Goal: Task Accomplishment & Management: Complete application form

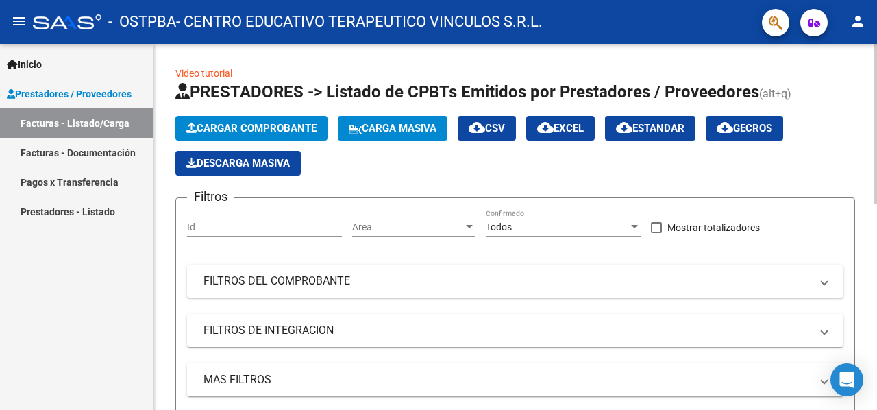
click at [283, 128] on span "Cargar Comprobante" at bounding box center [251, 128] width 130 height 12
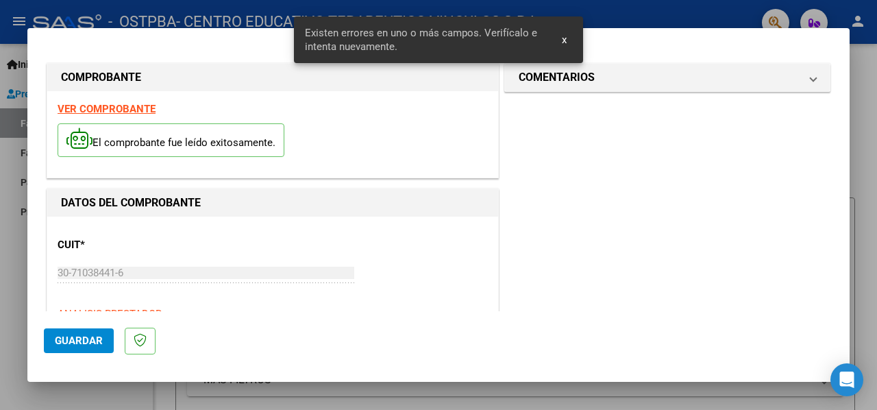
scroll to position [400, 0]
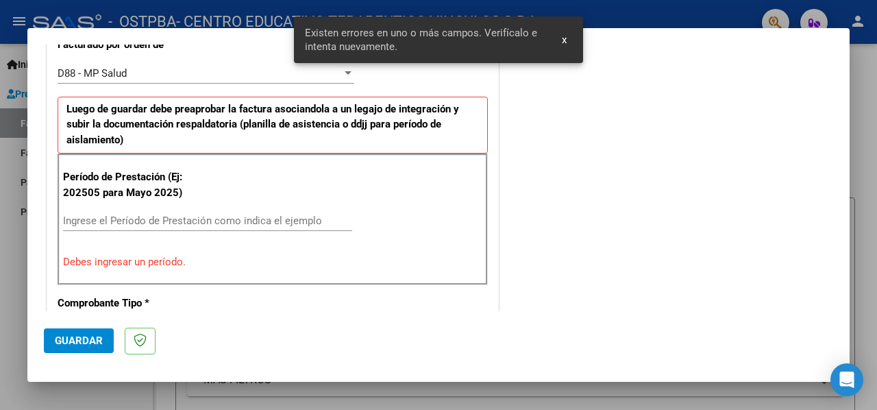
click at [240, 214] on input "Ingrese el Período de Prestación como indica el ejemplo" at bounding box center [207, 220] width 289 height 12
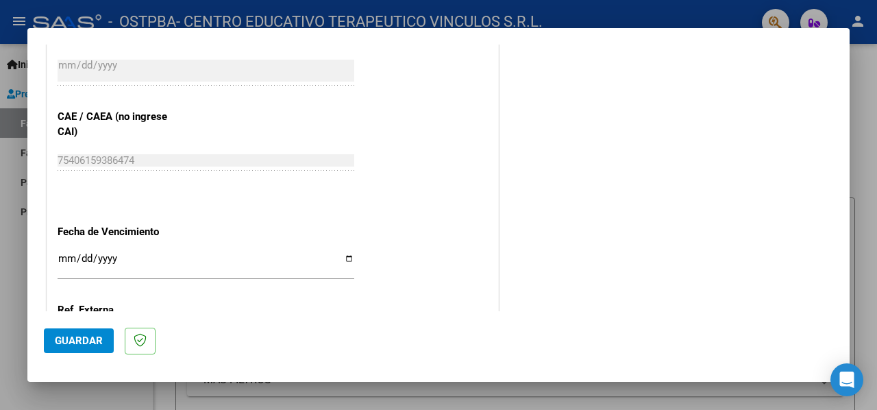
scroll to position [948, 0]
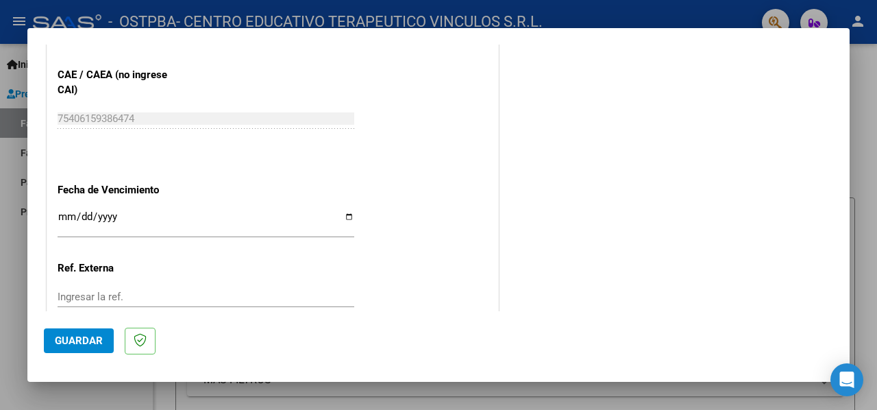
type input "202509"
click at [340, 212] on input "Ingresar la fecha" at bounding box center [206, 222] width 297 height 22
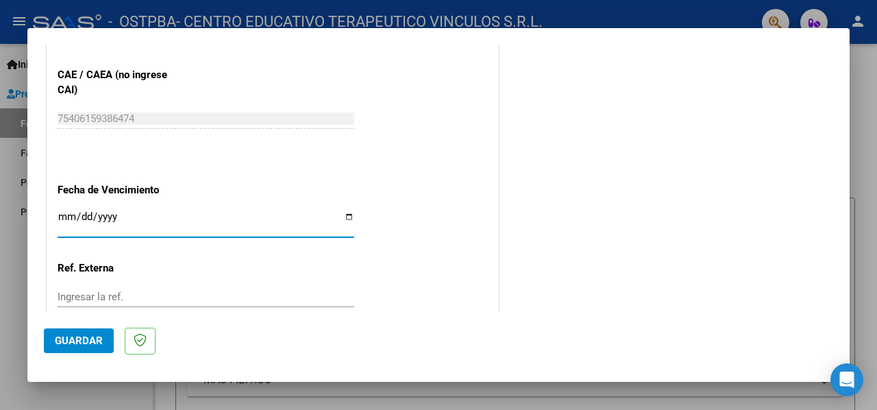
type input "[DATE]"
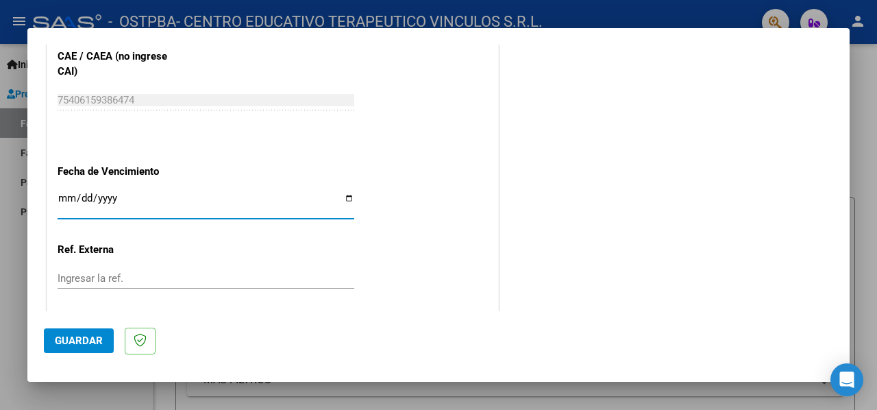
scroll to position [1035, 0]
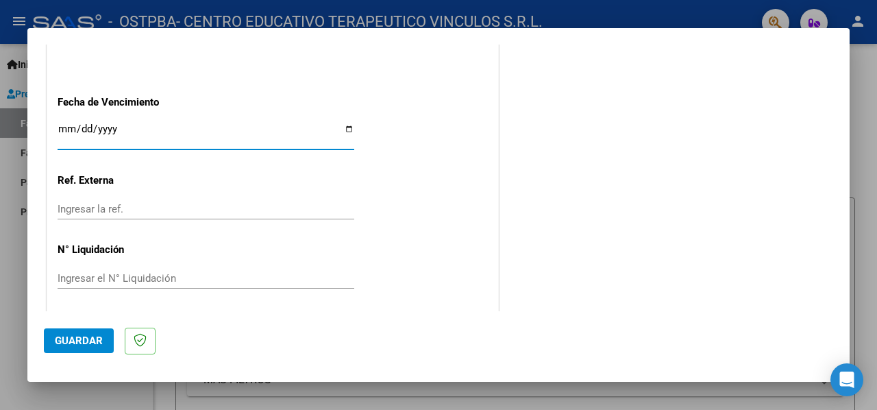
click at [62, 334] on button "Guardar" at bounding box center [79, 340] width 70 height 25
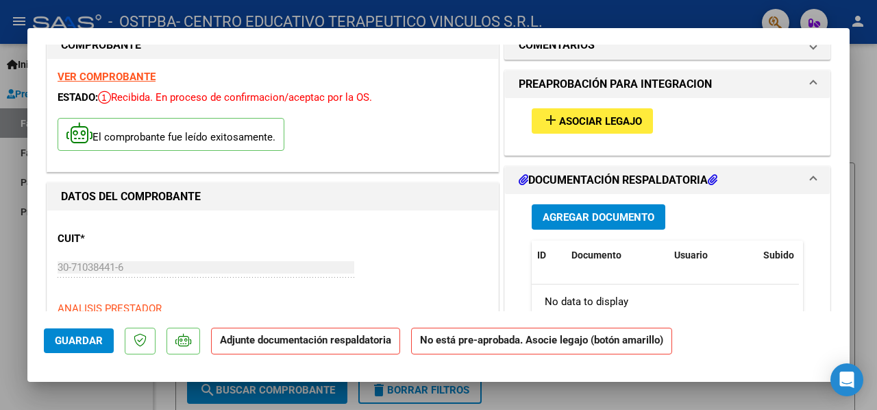
scroll to position [0, 0]
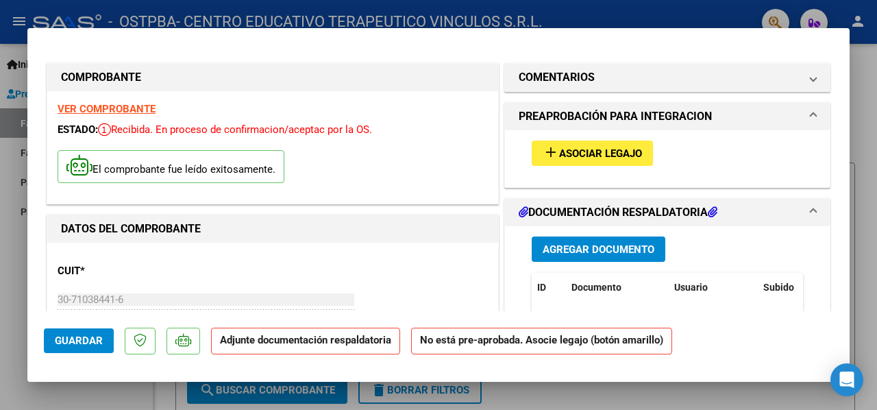
click at [629, 155] on span "Asociar Legajo" at bounding box center [600, 153] width 83 height 12
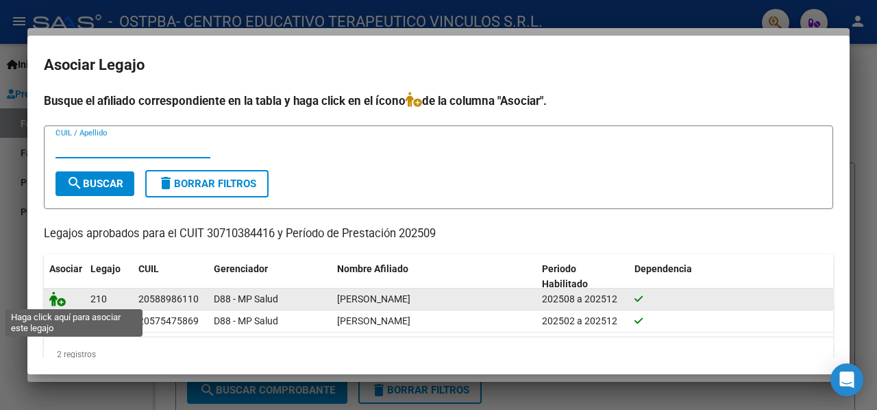
click at [51, 296] on icon at bounding box center [57, 298] width 16 height 15
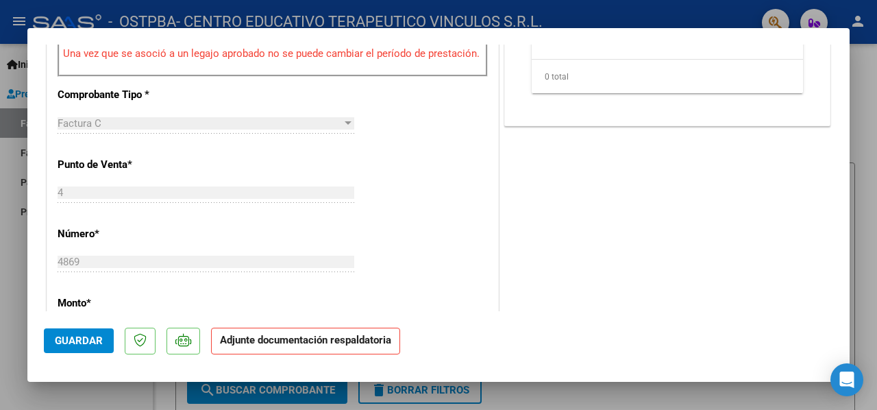
scroll to position [205, 0]
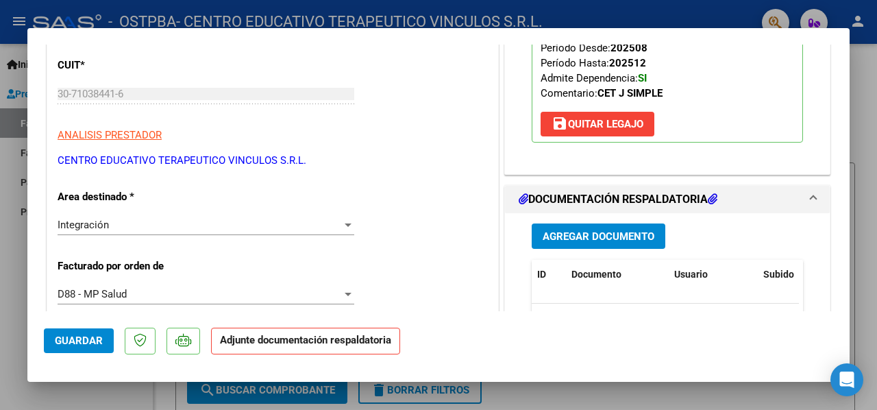
click at [612, 234] on span "Agregar Documento" at bounding box center [598, 236] width 112 height 12
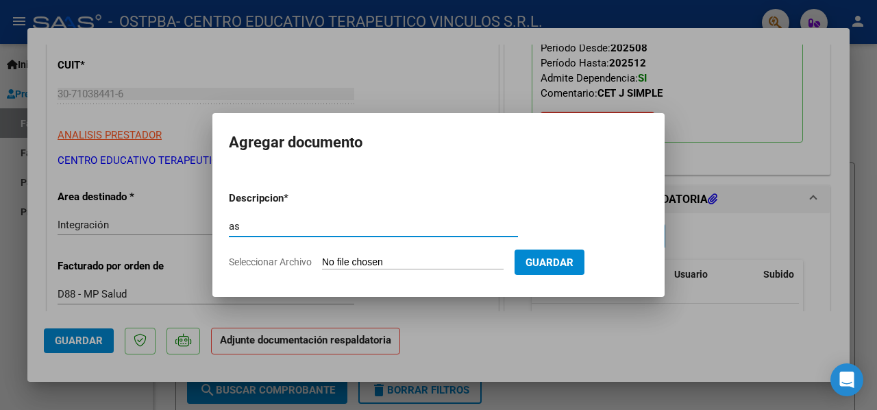
type input "a"
type input "Asist. [DATE]"
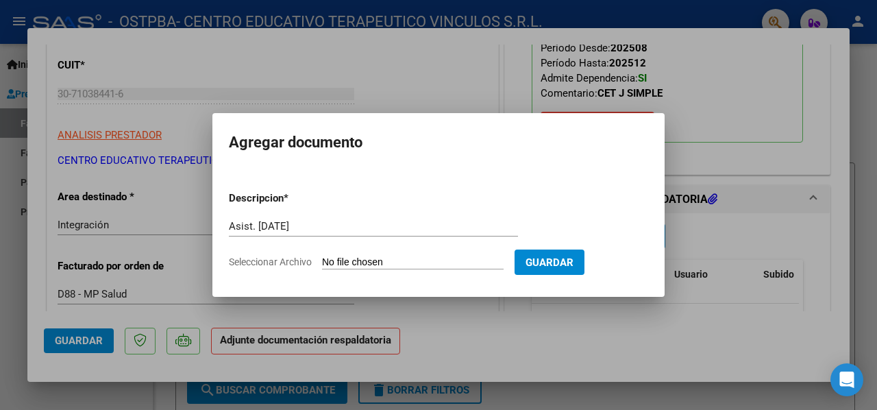
type input "C:\fakepath\[PERSON_NAME] ASIST CET [DATE].pdf"
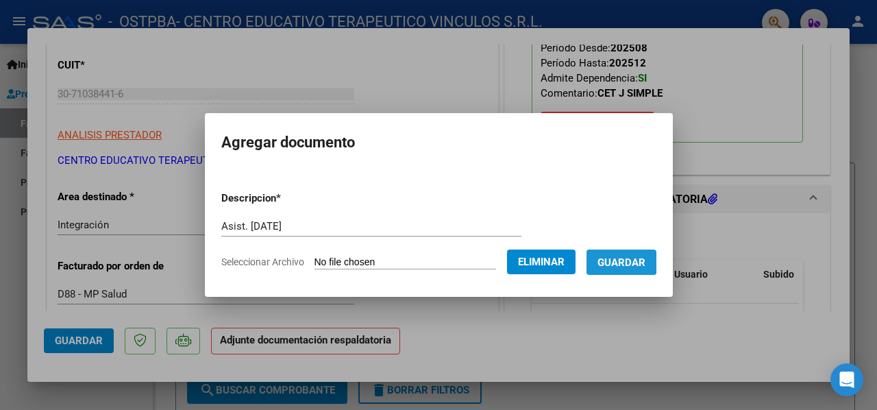
click at [626, 261] on span "Guardar" at bounding box center [621, 262] width 48 height 12
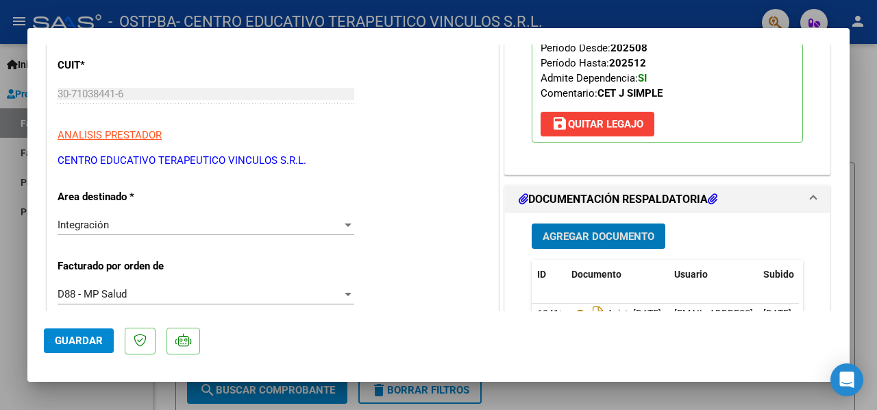
click at [565, 240] on span "Agregar Documento" at bounding box center [598, 236] width 112 height 12
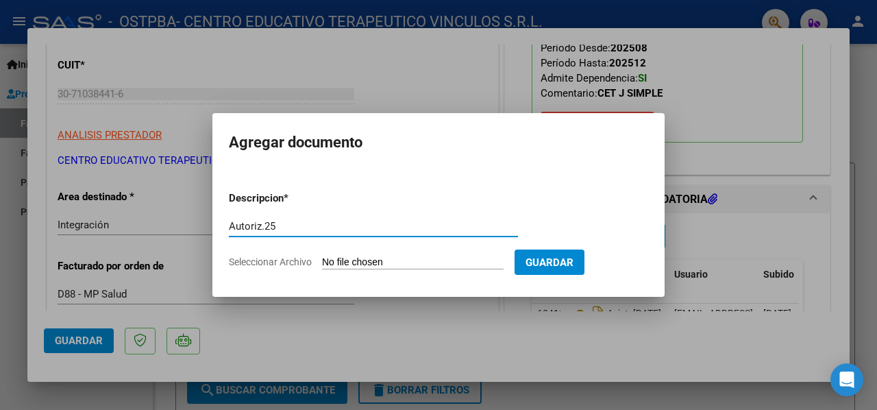
type input "Autoriz.25"
type input "C:\fakepath\[PERSON_NAME] - [DATE]-Dic MAIL AUTORIZACION.pdf"
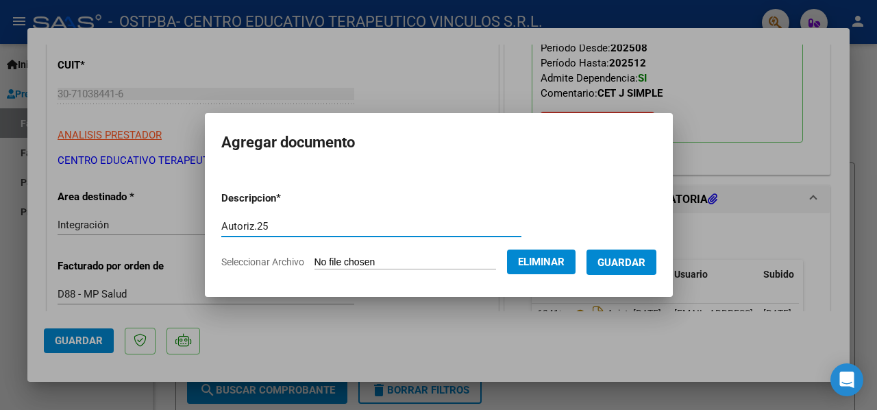
click at [616, 265] on span "Guardar" at bounding box center [621, 262] width 48 height 12
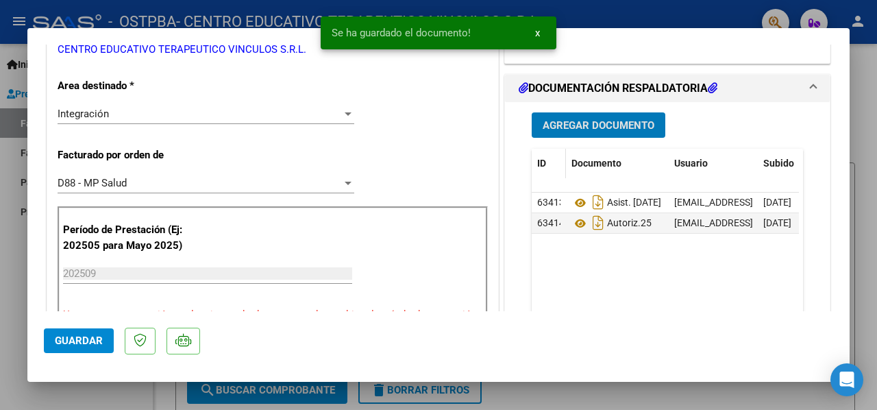
scroll to position [342, 0]
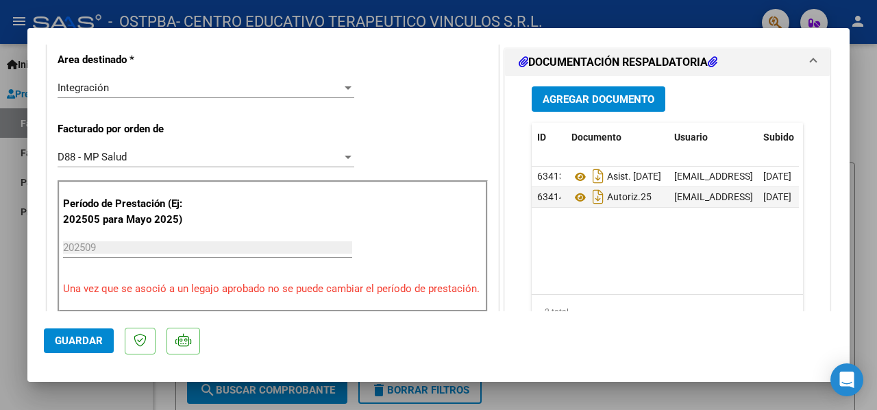
click at [600, 101] on span "Agregar Documento" at bounding box center [598, 99] width 112 height 12
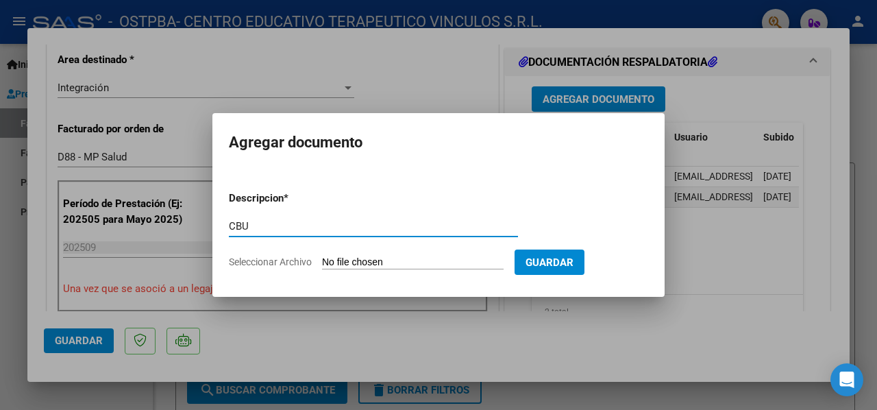
type input "CBU"
type input "C:\fakepath\CBU CON DATOS BANCARIOS VINCULOS SRL.pdf"
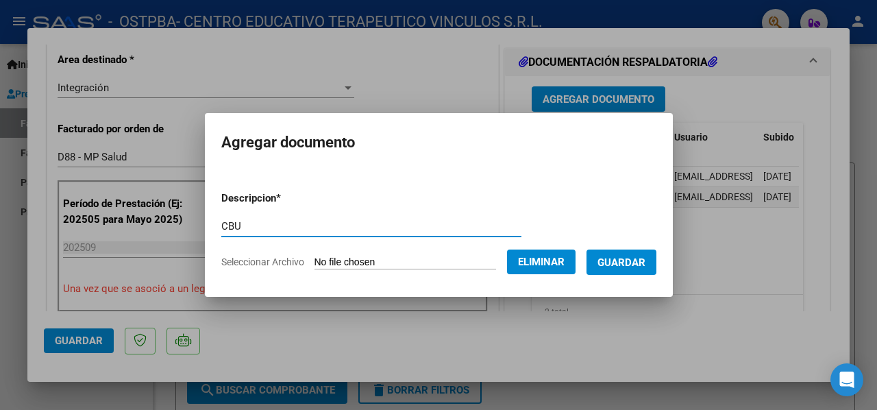
click at [644, 271] on button "Guardar" at bounding box center [621, 261] width 70 height 25
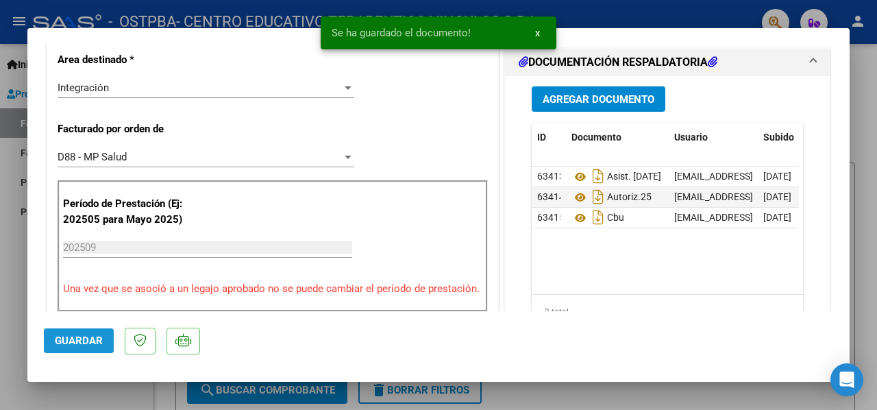
click at [60, 343] on span "Guardar" at bounding box center [79, 340] width 48 height 12
click at [0, 336] on div at bounding box center [438, 205] width 877 height 410
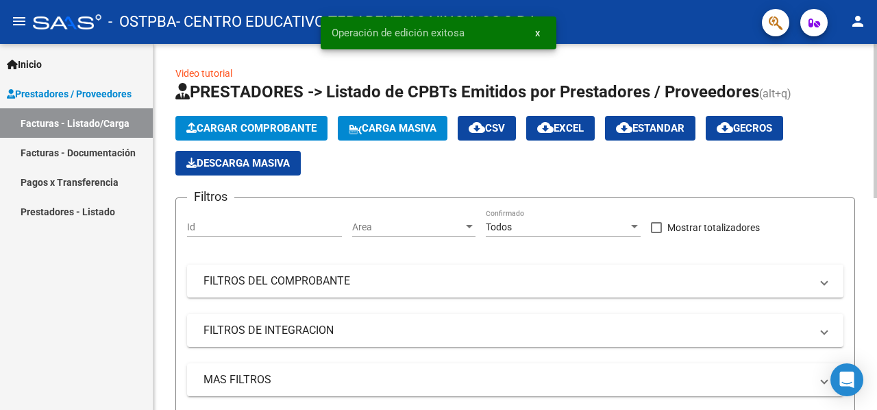
click at [229, 131] on span "Cargar Comprobante" at bounding box center [251, 128] width 130 height 12
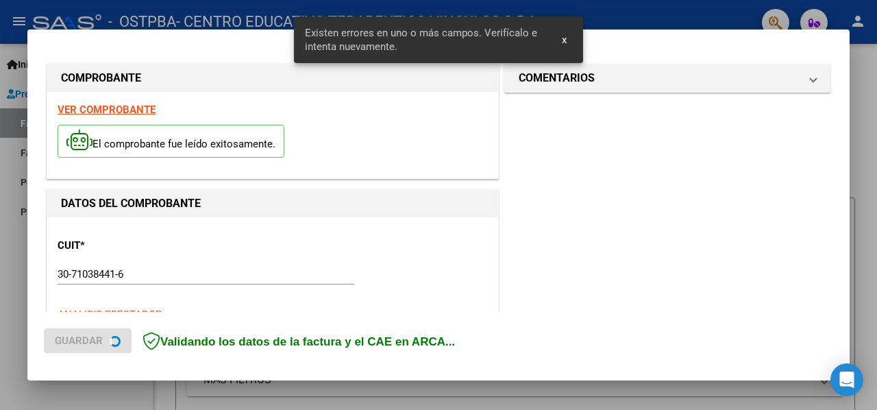
scroll to position [426, 0]
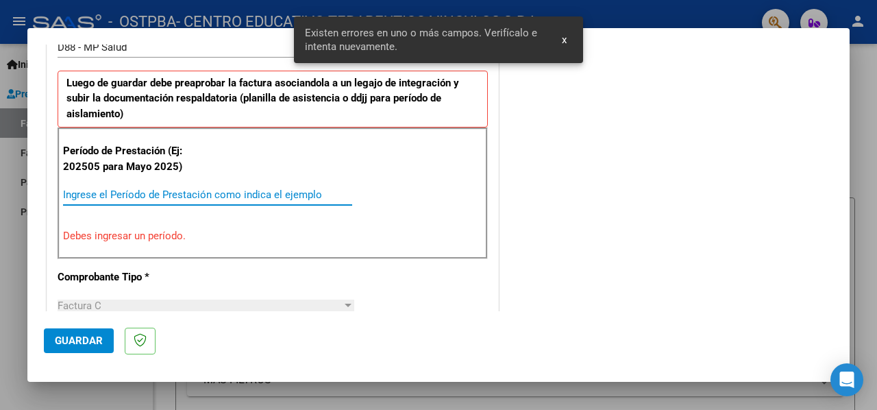
click at [196, 188] on input "Ingrese el Período de Prestación como indica el ejemplo" at bounding box center [207, 194] width 289 height 12
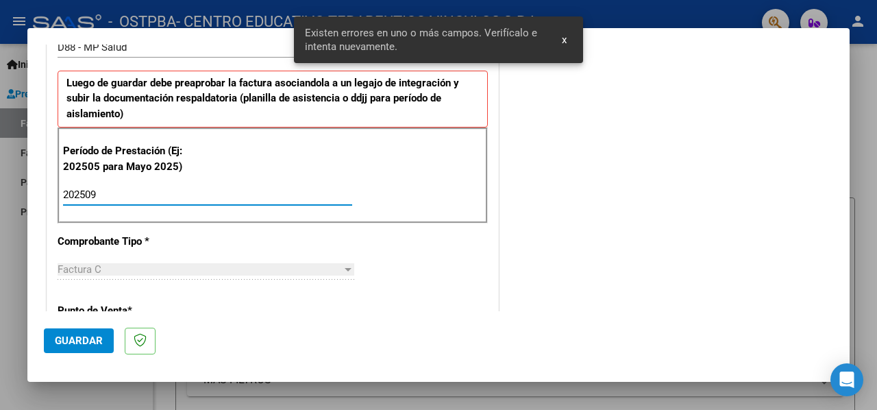
type input "202509"
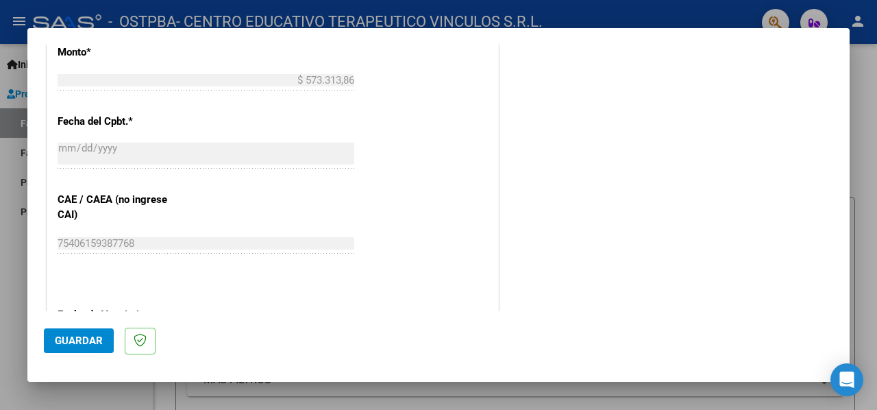
scroll to position [905, 0]
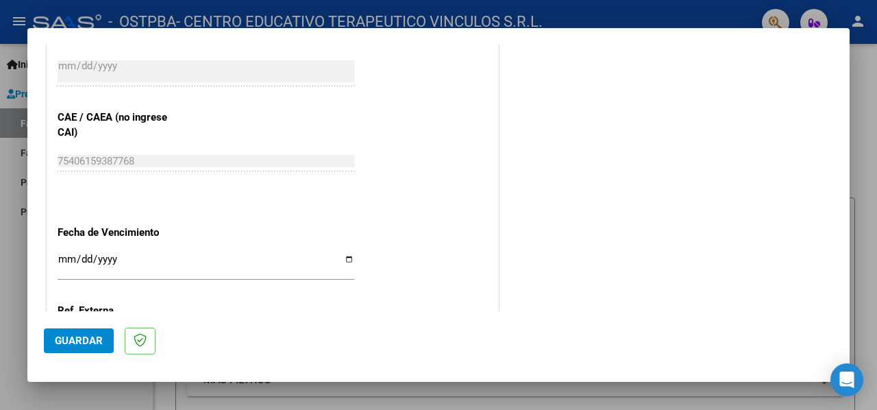
click at [344, 255] on input "Ingresar la fecha" at bounding box center [206, 264] width 297 height 22
type input "[DATE]"
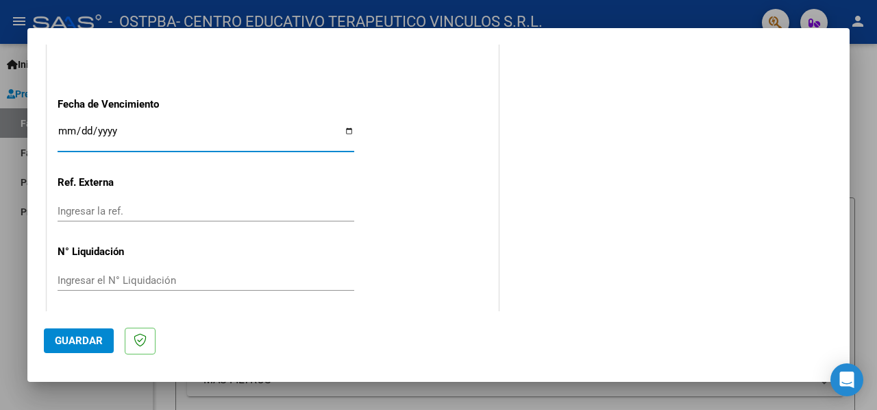
scroll to position [1035, 0]
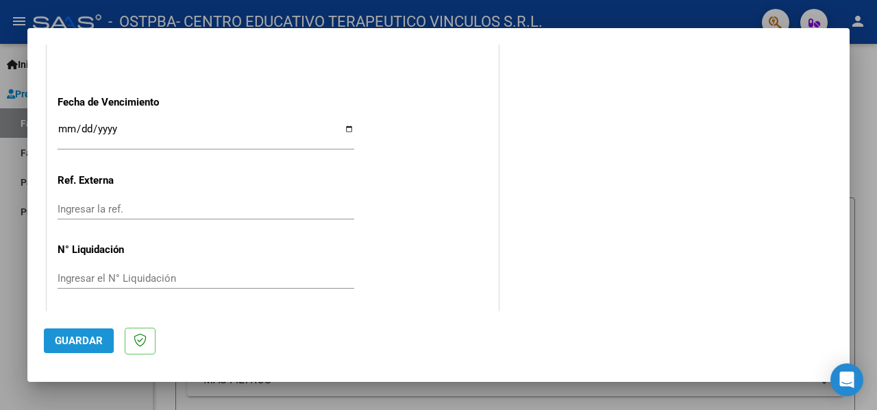
click at [67, 335] on span "Guardar" at bounding box center [79, 340] width 48 height 12
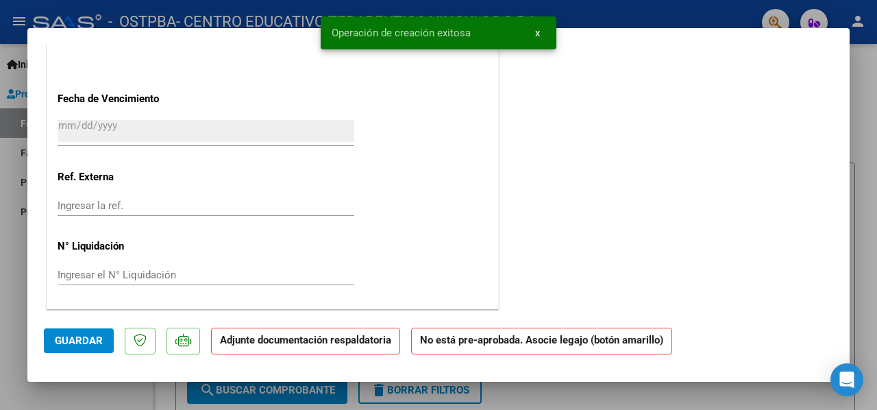
scroll to position [0, 0]
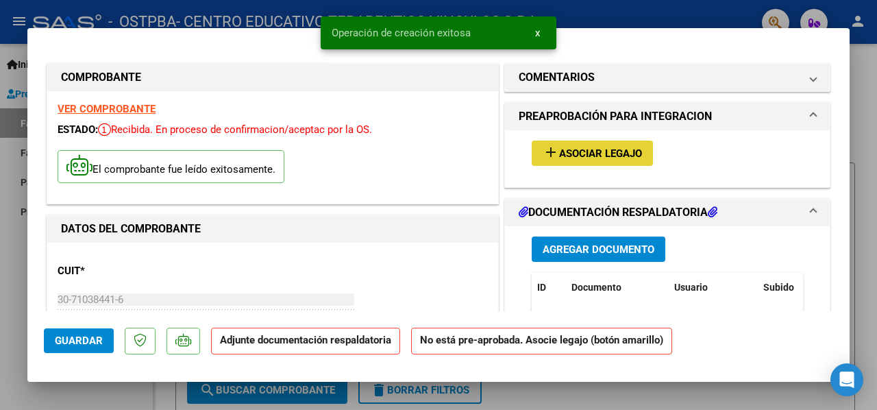
click at [571, 150] on span "Asociar Legajo" at bounding box center [600, 153] width 83 height 12
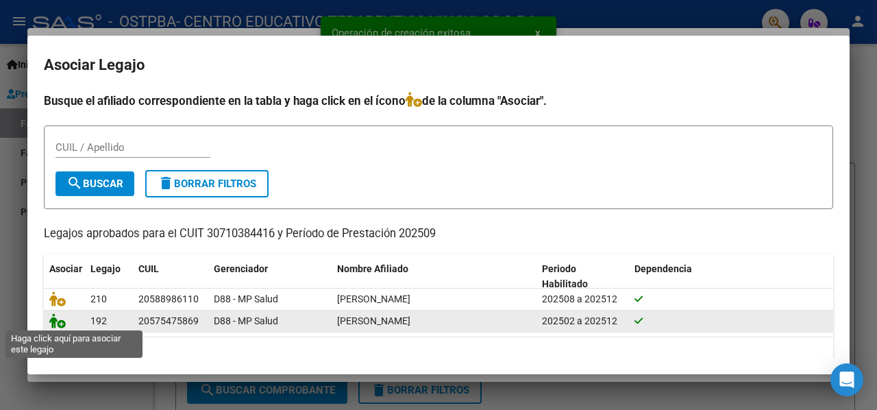
click at [55, 321] on icon at bounding box center [57, 320] width 16 height 15
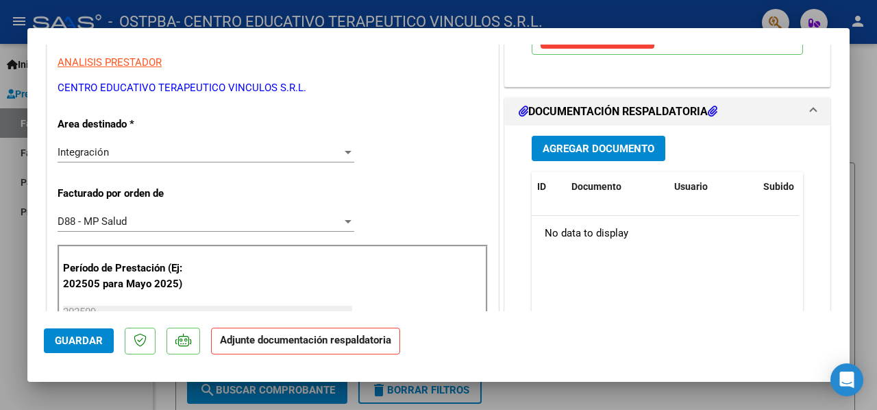
scroll to position [342, 0]
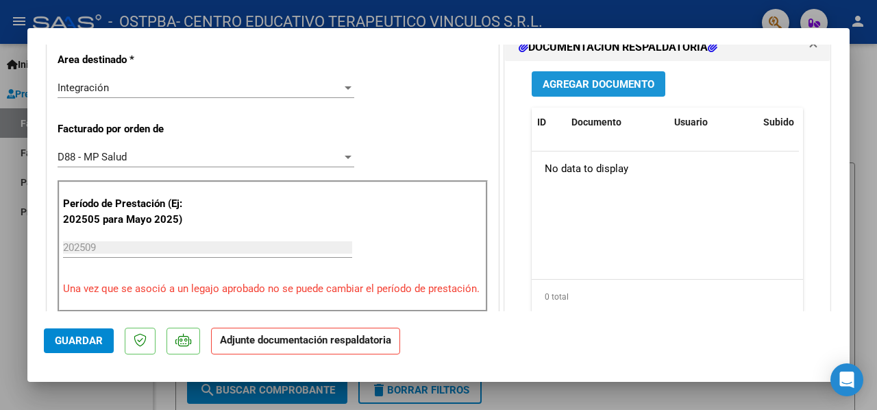
click at [577, 83] on span "Agregar Documento" at bounding box center [598, 84] width 112 height 12
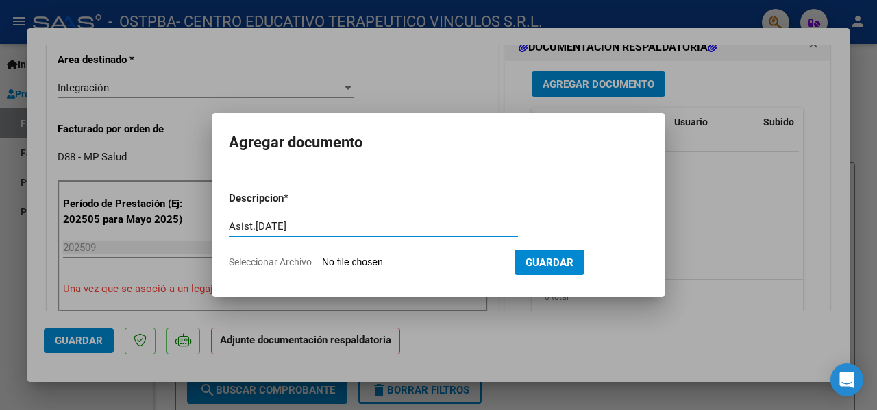
type input "Asist.[DATE]"
type input "C:\fakepath\[PERSON_NAME] ASIST CET [DATE].pdf"
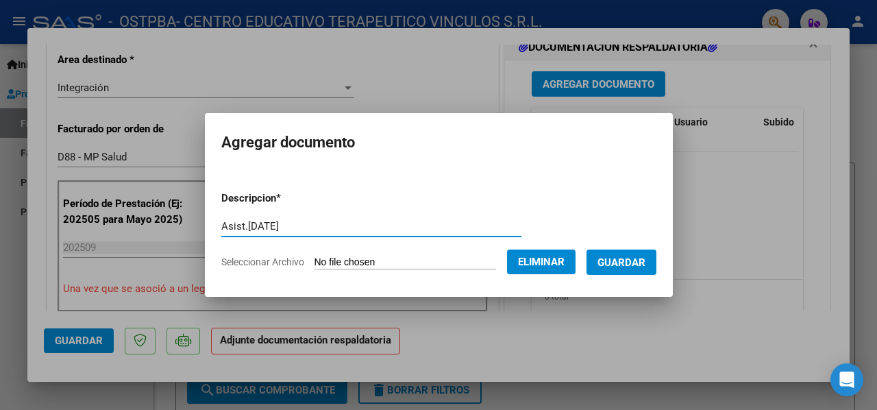
click at [645, 264] on span "Guardar" at bounding box center [621, 262] width 48 height 12
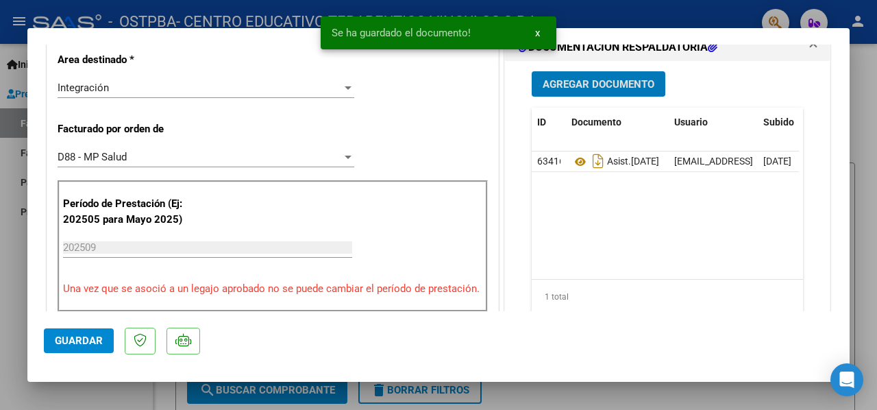
click at [560, 75] on button "Agregar Documento" at bounding box center [598, 83] width 134 height 25
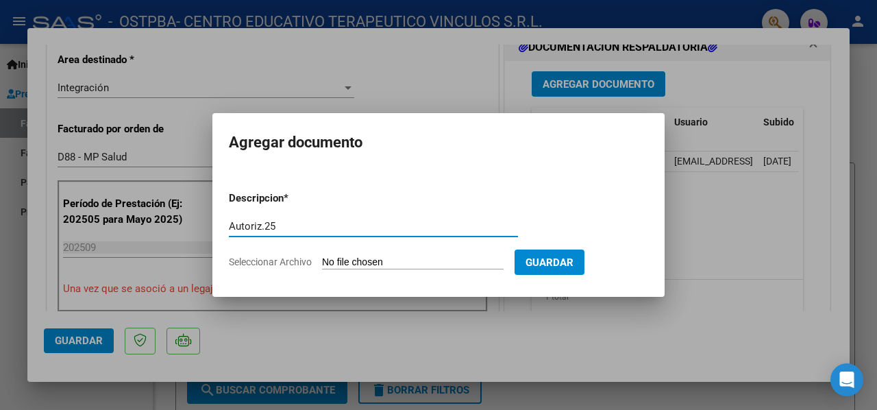
type input "Autoriz.25"
type input "C:\fakepath\[PERSON_NAME] 2025 presupuesto autorizado CET JS AGD.pdf"
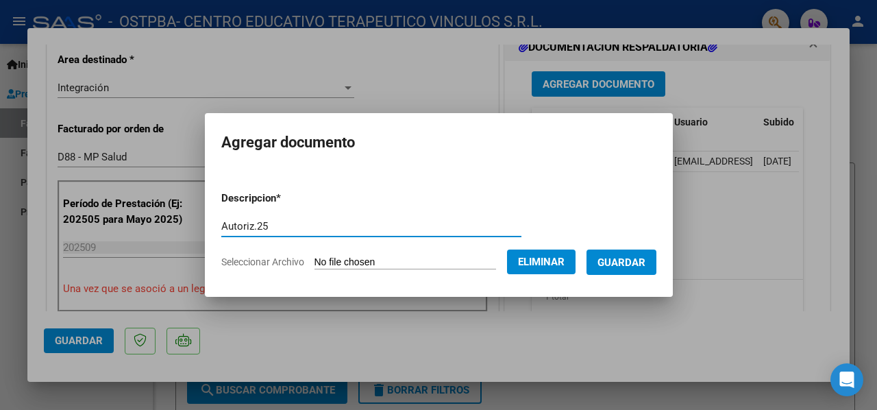
click at [645, 268] on span "Guardar" at bounding box center [621, 262] width 48 height 12
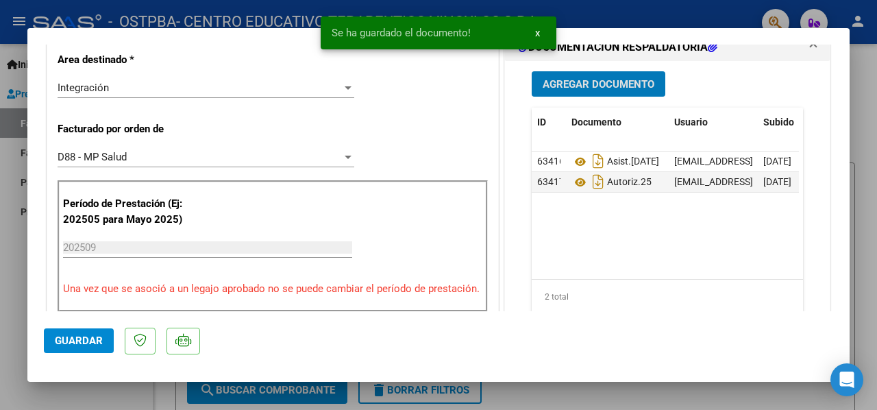
click at [552, 84] on span "Agregar Documento" at bounding box center [598, 84] width 112 height 12
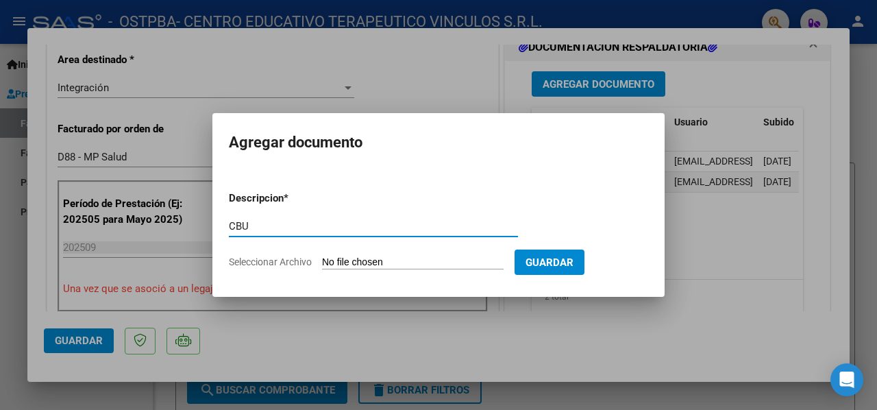
type input "CBU"
type input "C:\fakepath\CBU CON DATOS BANCARIOS VINCULOS SRL.pdf"
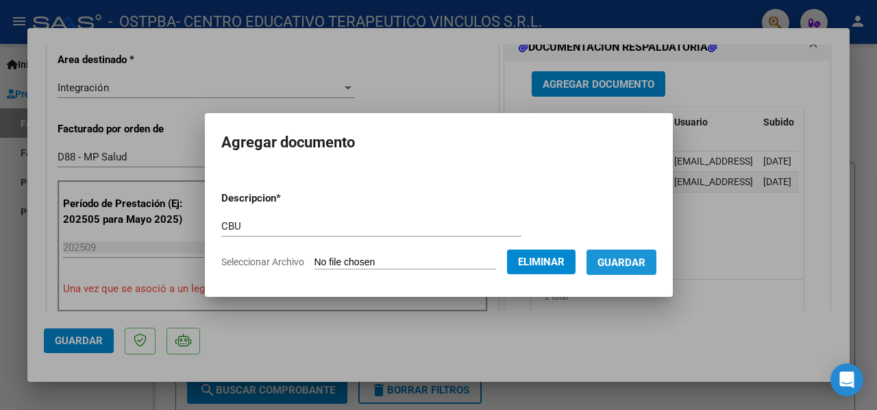
click at [645, 264] on span "Guardar" at bounding box center [621, 262] width 48 height 12
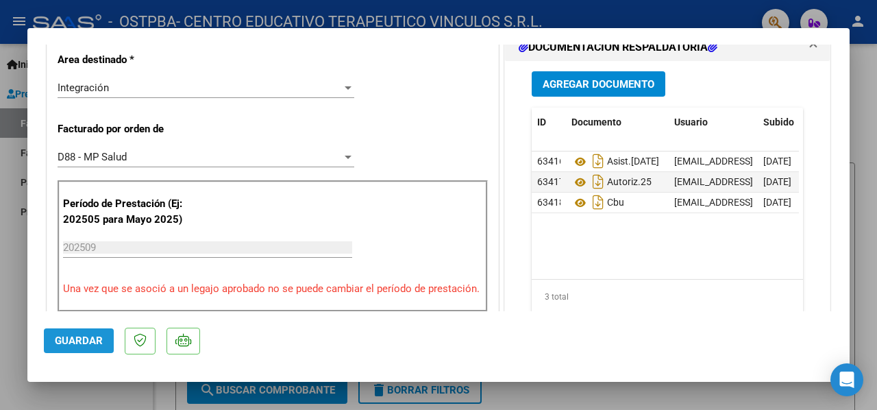
click at [78, 338] on span "Guardar" at bounding box center [79, 340] width 48 height 12
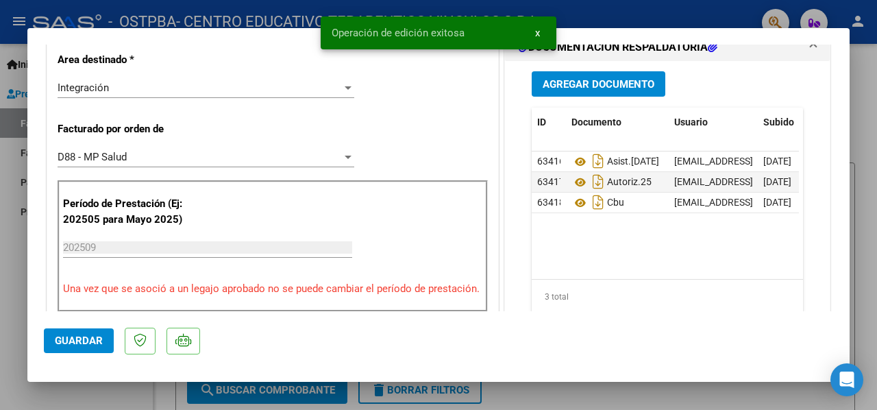
click at [7, 281] on div at bounding box center [438, 205] width 877 height 410
type input "$ 0,00"
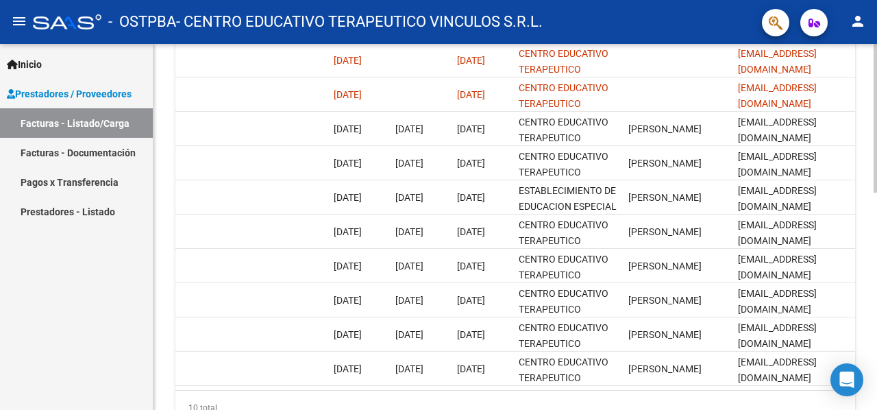
scroll to position [0, 2208]
